Goal: Contribute content

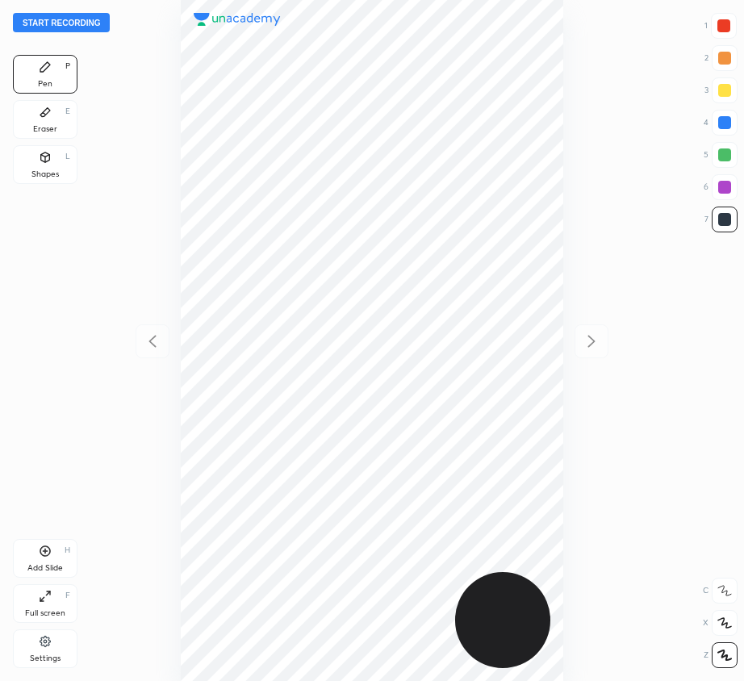
scroll to position [681, 486]
click at [64, 23] on button "Start recording" at bounding box center [61, 22] width 97 height 19
drag, startPoint x: 724, startPoint y: 22, endPoint x: 641, endPoint y: 24, distance: 82.3
click at [722, 23] on div at bounding box center [723, 25] width 13 height 13
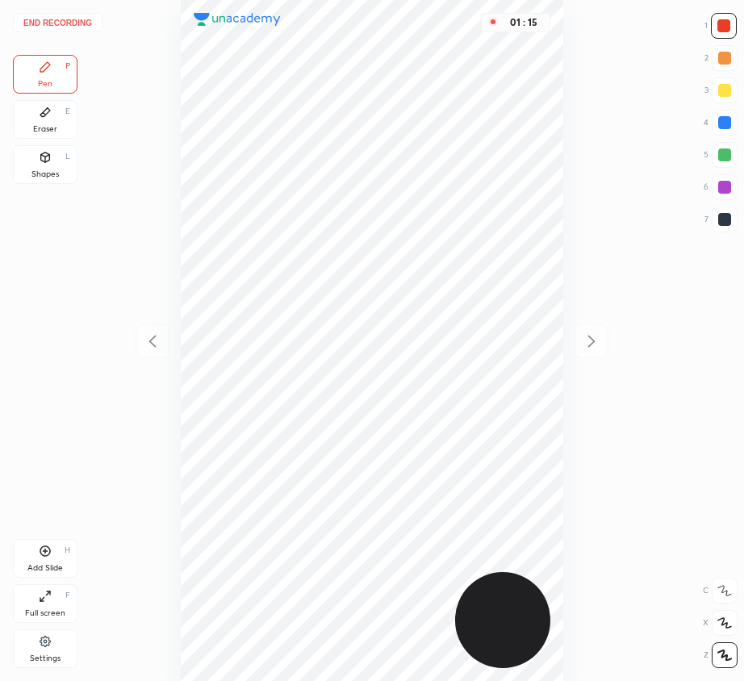
click at [47, 551] on icon at bounding box center [45, 551] width 5 height 5
drag, startPoint x: 725, startPoint y: 120, endPoint x: 614, endPoint y: 144, distance: 113.8
click at [725, 122] on div at bounding box center [724, 122] width 13 height 13
click at [724, 156] on div at bounding box center [724, 154] width 13 height 13
drag, startPoint x: 48, startPoint y: 114, endPoint x: 86, endPoint y: 159, distance: 59.0
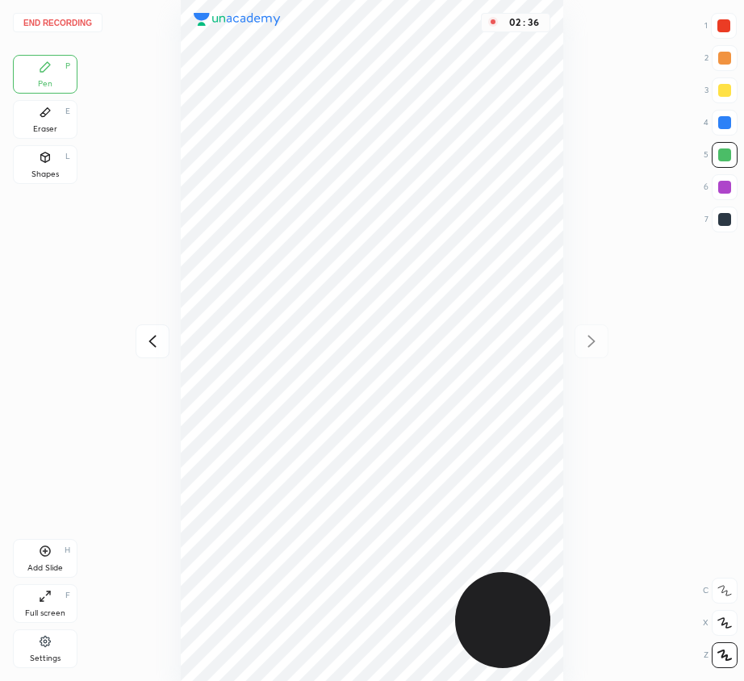
click at [43, 117] on icon at bounding box center [45, 112] width 13 height 13
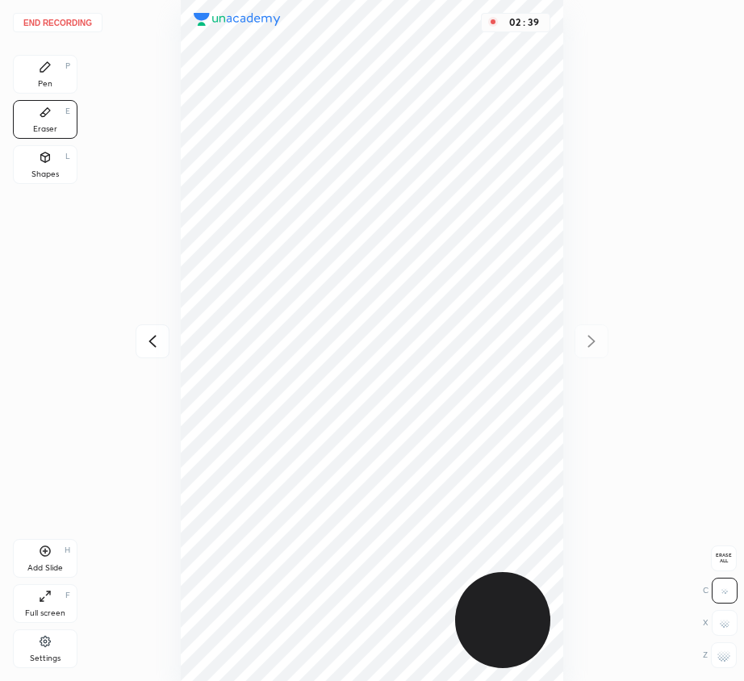
click at [40, 74] on div "Pen P" at bounding box center [45, 74] width 65 height 39
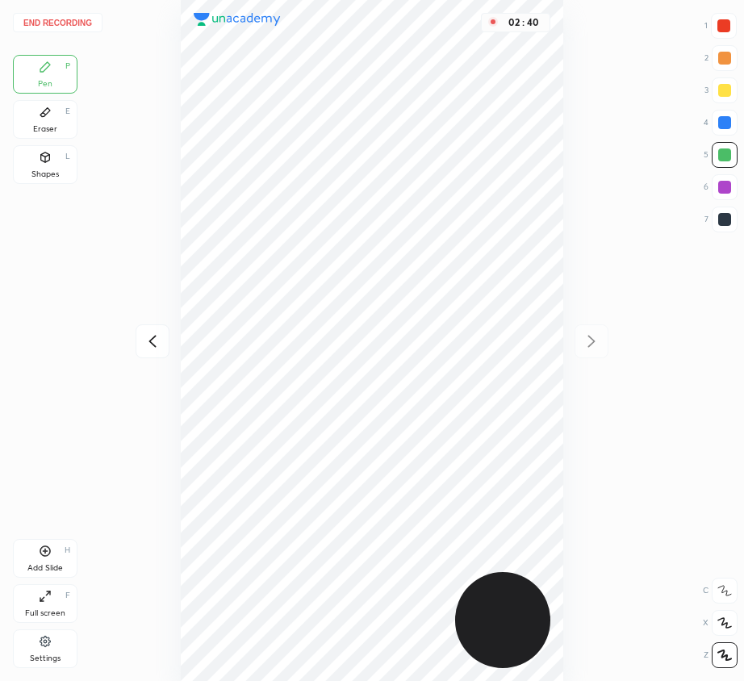
click at [720, 21] on div at bounding box center [723, 25] width 13 height 13
click at [60, 135] on div "Eraser E" at bounding box center [45, 119] width 65 height 39
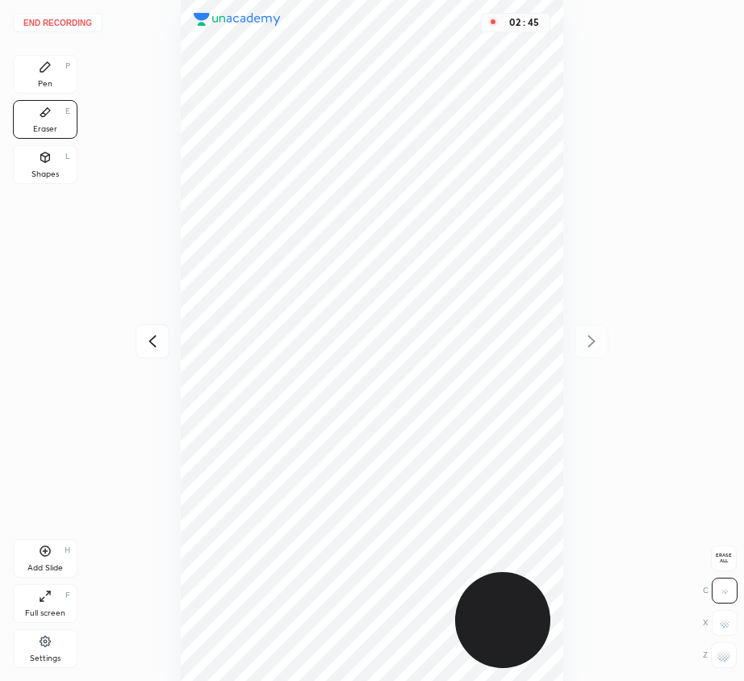
click at [45, 85] on div "Pen" at bounding box center [45, 84] width 15 height 8
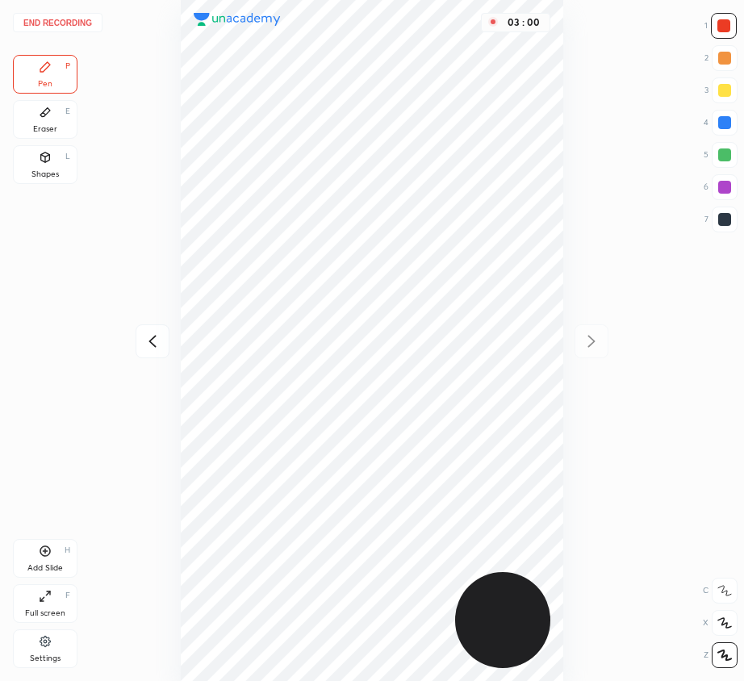
click at [53, 547] on div "Add Slide H" at bounding box center [45, 558] width 65 height 39
click at [709, 118] on div "4" at bounding box center [721, 123] width 34 height 26
click at [71, 22] on button "End recording" at bounding box center [58, 22] width 90 height 19
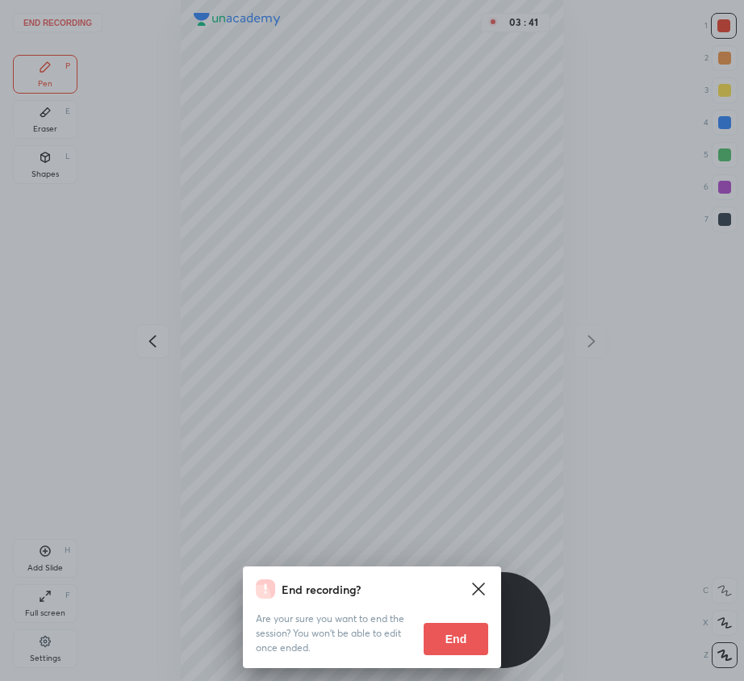
drag, startPoint x: 472, startPoint y: 631, endPoint x: 485, endPoint y: 625, distance: 14.1
click at [471, 631] on button "End" at bounding box center [456, 639] width 65 height 32
